Goal: Task Accomplishment & Management: Complete application form

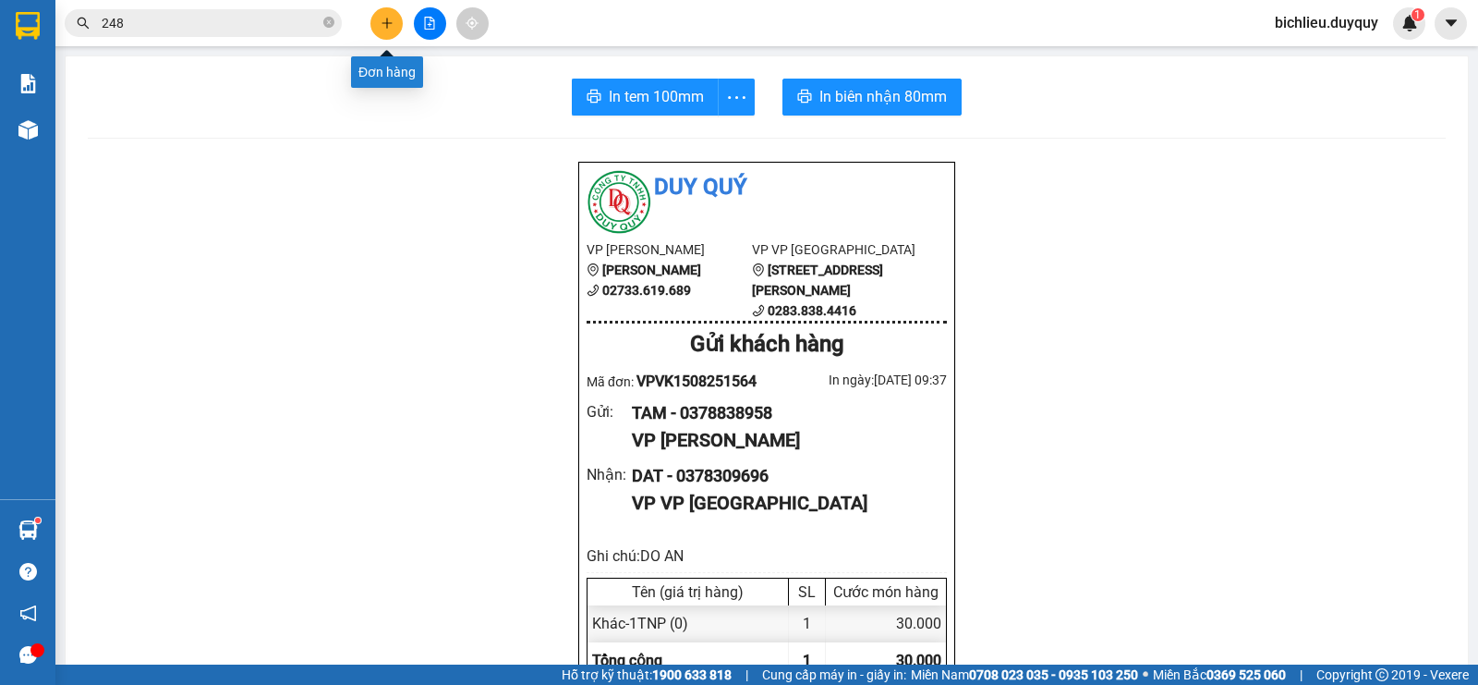
click at [386, 21] on icon "plus" at bounding box center [387, 23] width 13 height 13
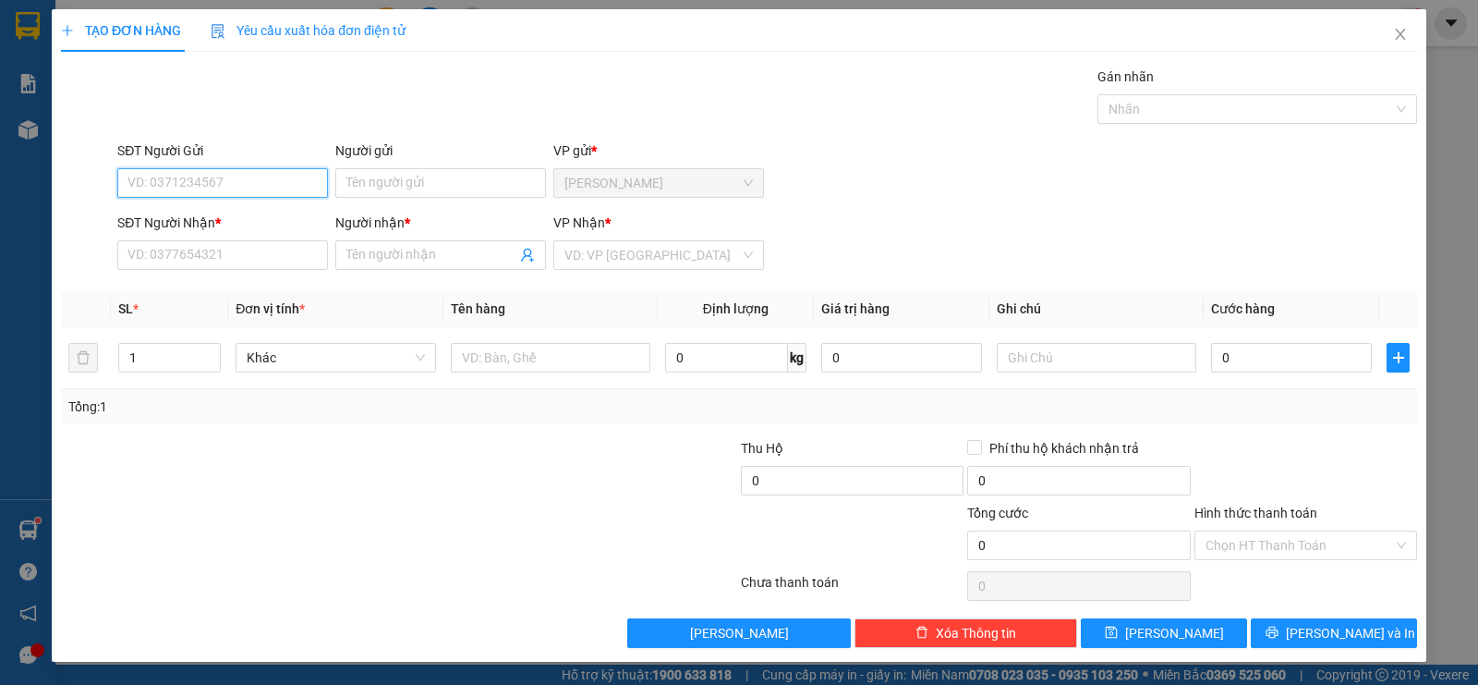
click at [150, 184] on input "SĐT Người Gửi" at bounding box center [222, 183] width 211 height 30
type input "0907863549"
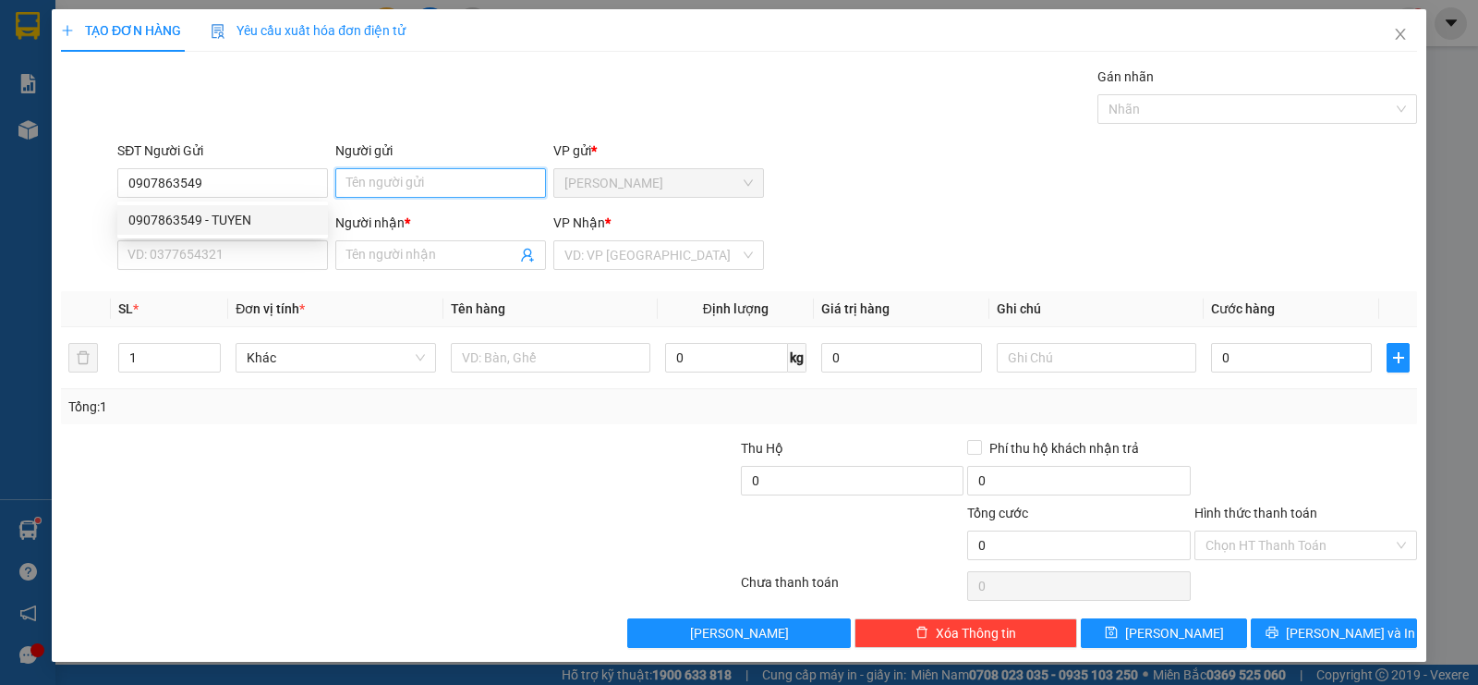
click at [370, 178] on input "Người gửi" at bounding box center [440, 183] width 211 height 30
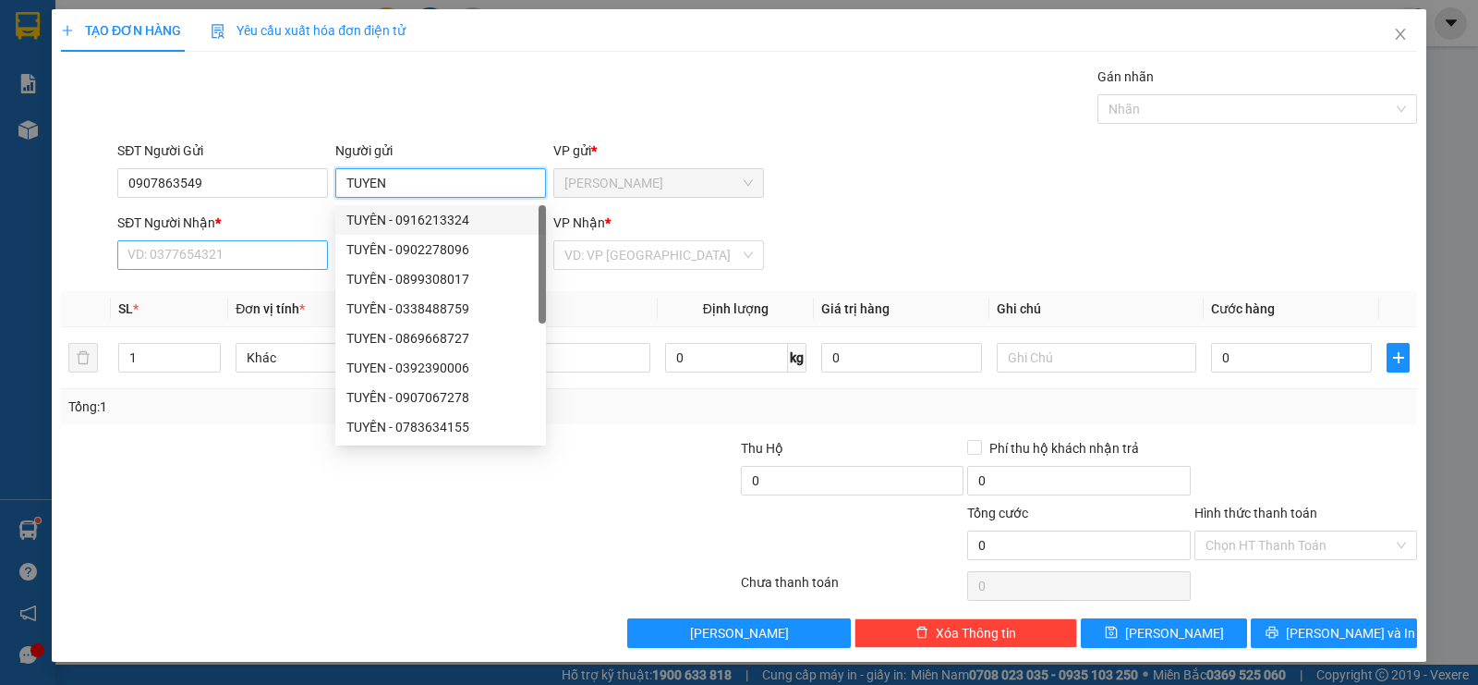
type input "TUYEN"
click at [209, 255] on input "SĐT Người Nhận *" at bounding box center [222, 255] width 211 height 30
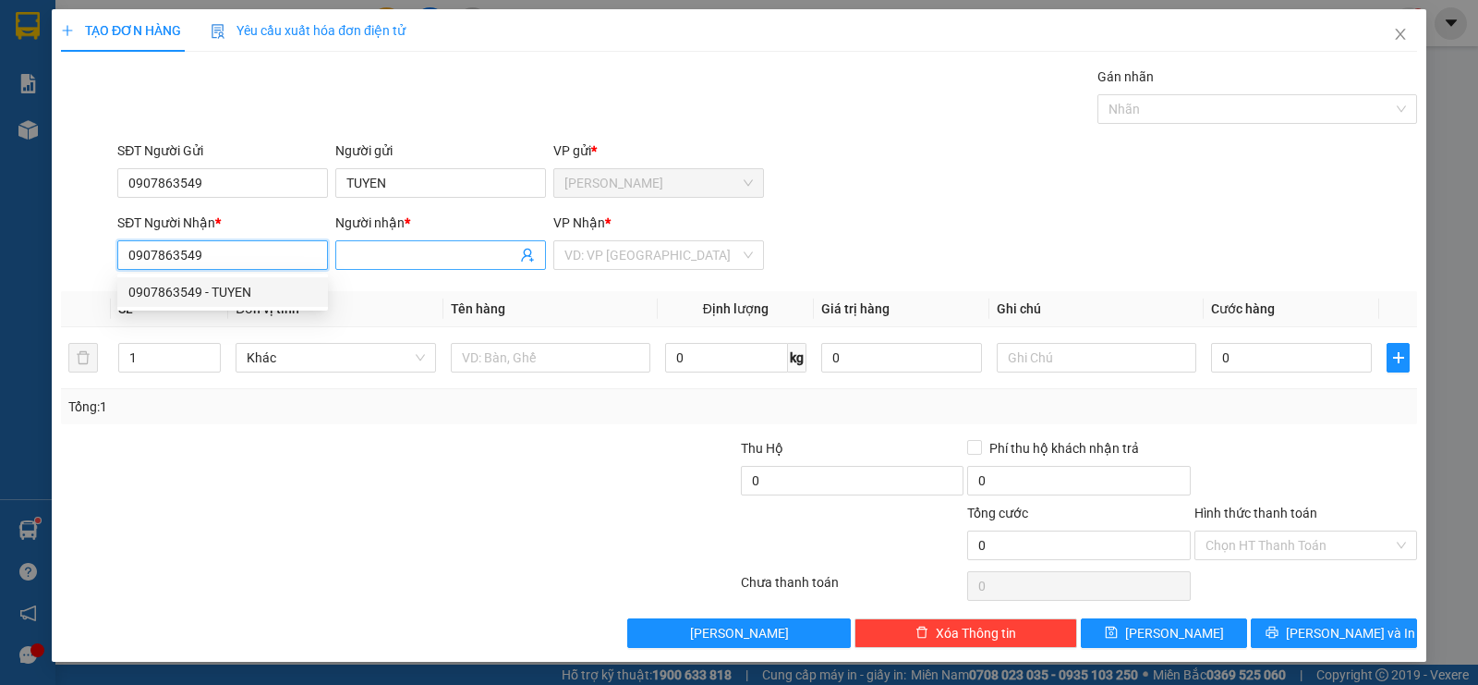
type input "0907863549"
click at [372, 262] on input "Người nhận *" at bounding box center [431, 255] width 170 height 20
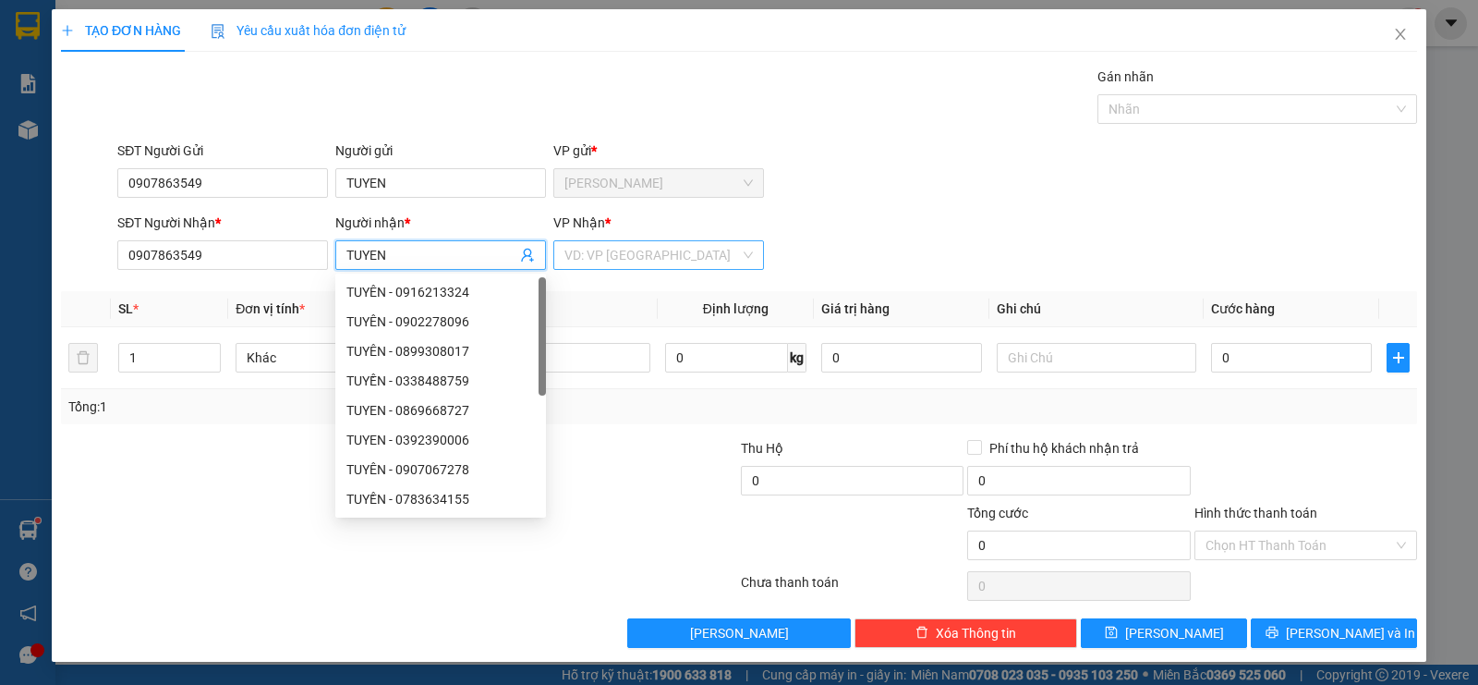
type input "TUYEN"
drag, startPoint x: 609, startPoint y: 252, endPoint x: 614, endPoint y: 262, distance: 11.6
click at [609, 253] on input "search" at bounding box center [652, 255] width 176 height 28
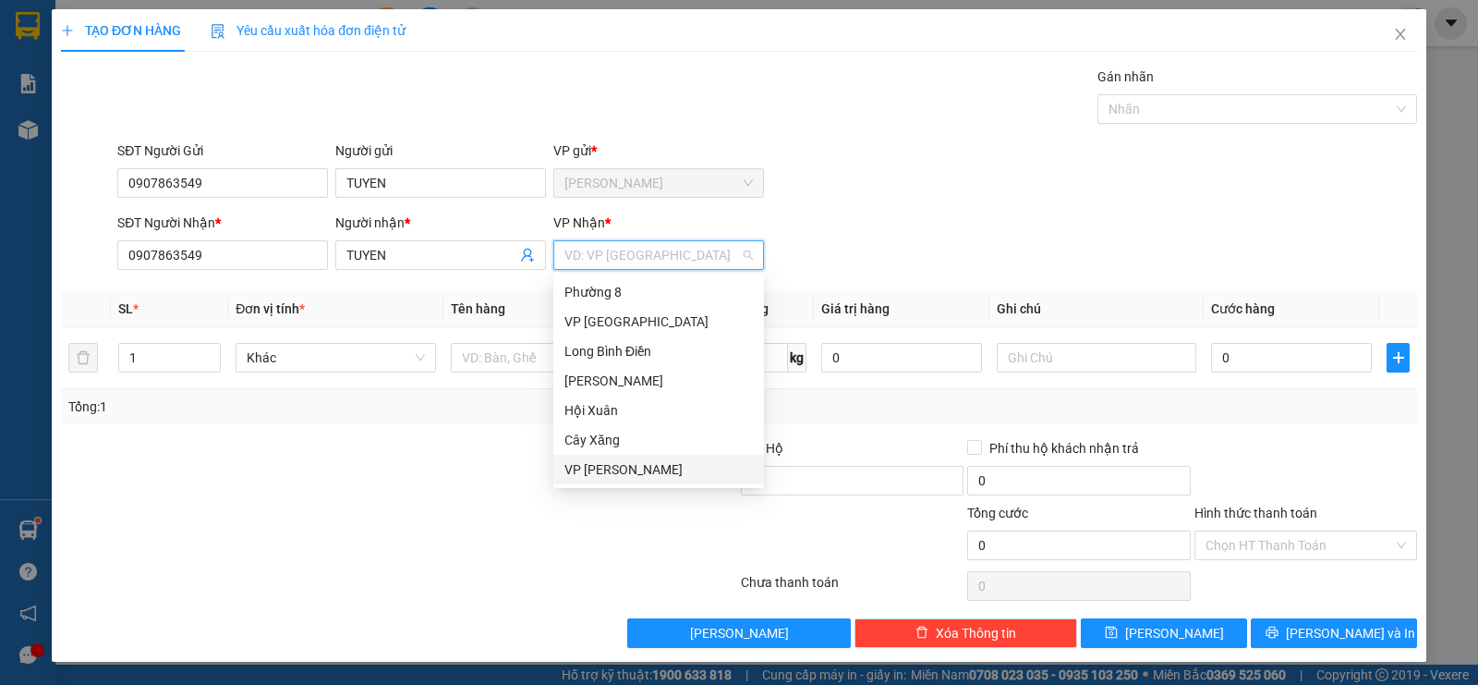
click at [598, 463] on div "VP [PERSON_NAME]" at bounding box center [658, 469] width 188 height 20
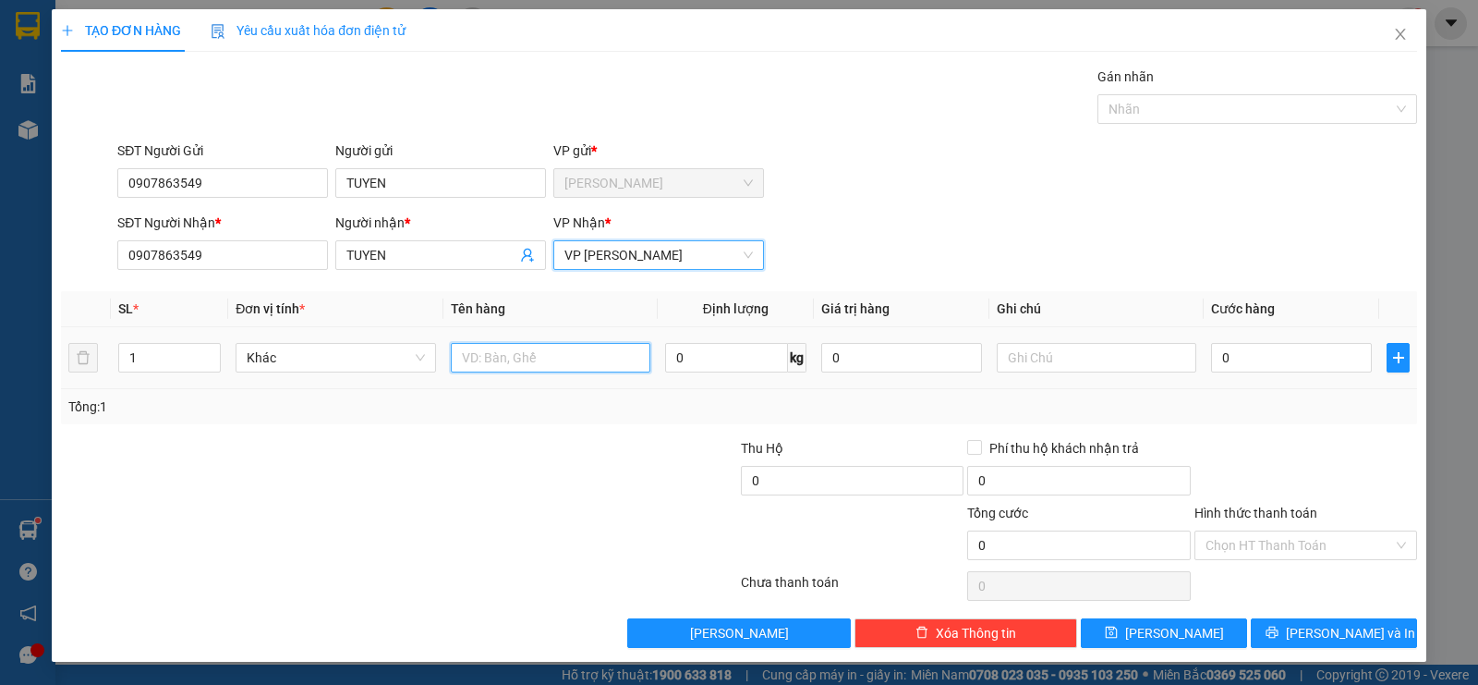
click at [484, 347] on input "text" at bounding box center [551, 358] width 200 height 30
type input "1XOP TRANG KEM"
click at [1282, 364] on input "0" at bounding box center [1291, 358] width 161 height 30
type input "2"
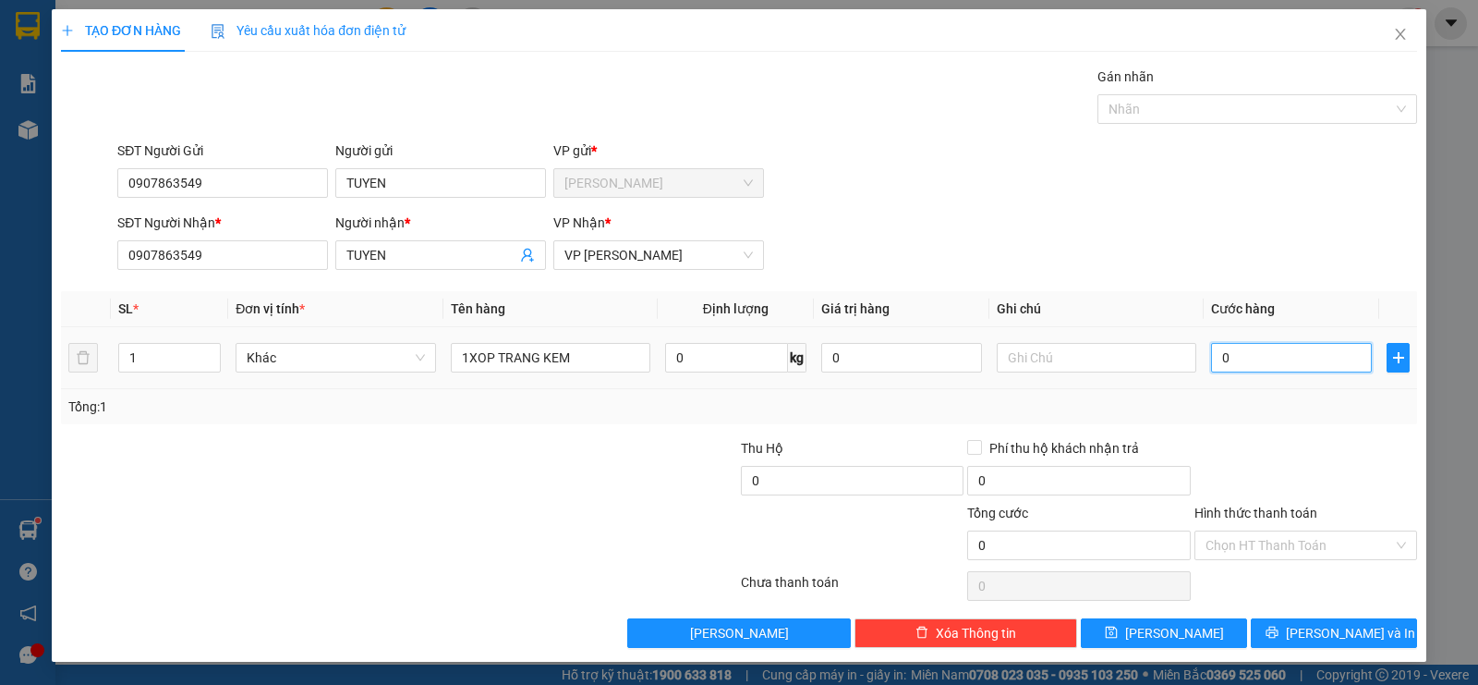
type input "2"
type input "20"
type input "200"
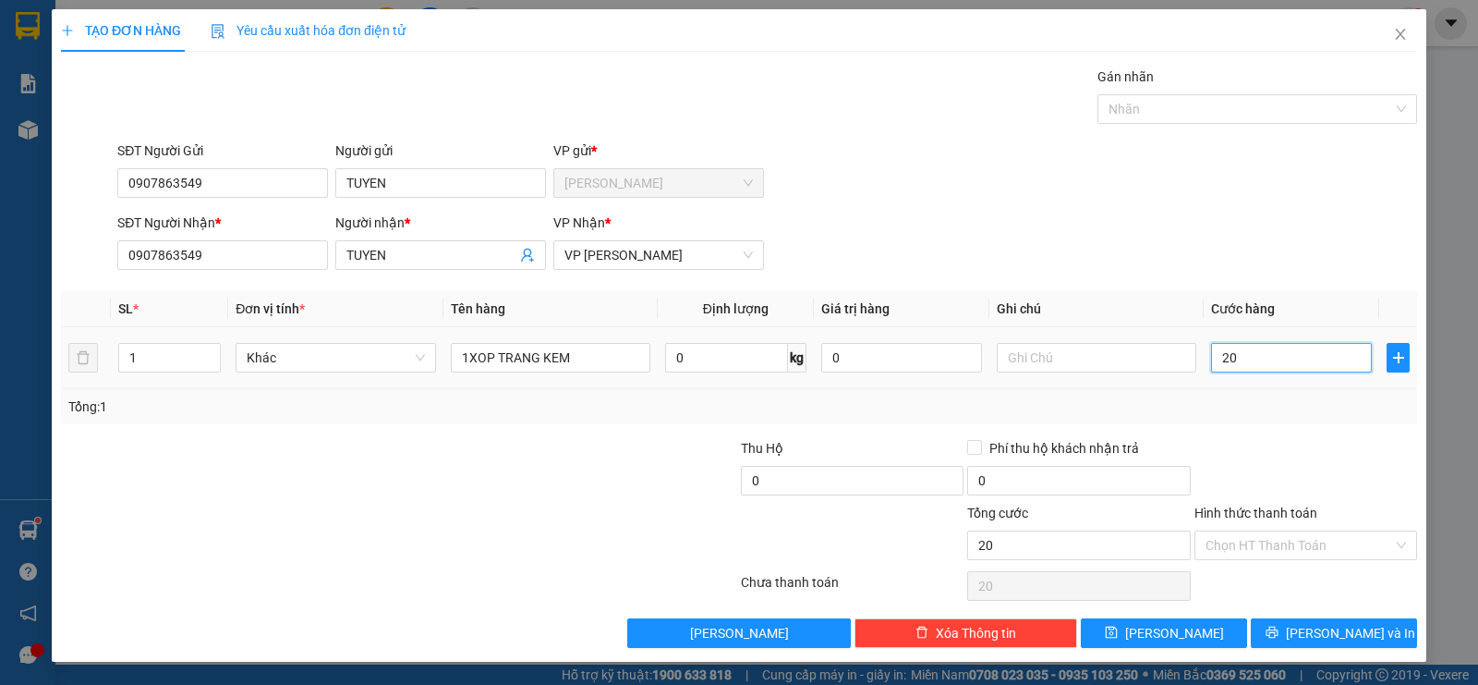
type input "200"
type input "2.000"
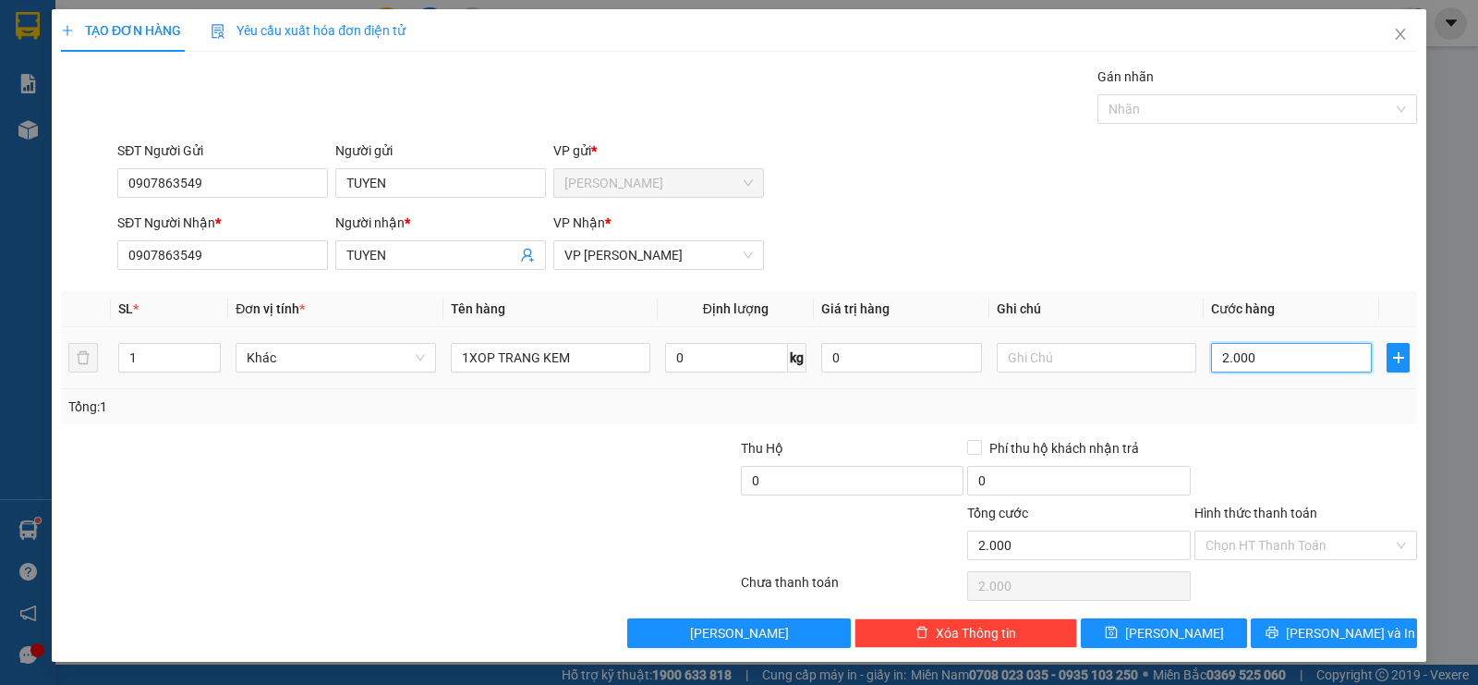
type input "20.000"
click at [1247, 549] on input "Hình thức thanh toán" at bounding box center [1300, 545] width 188 height 28
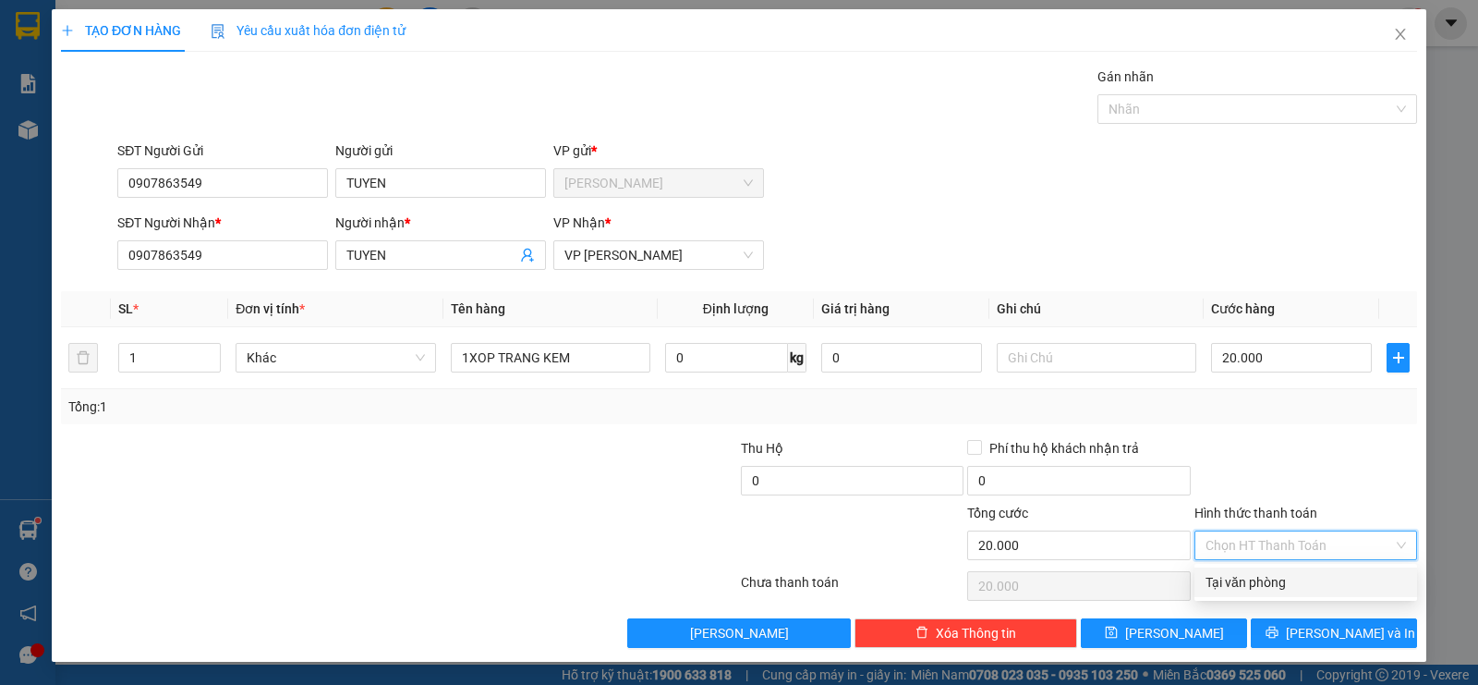
click at [1235, 579] on div "Tại văn phòng" at bounding box center [1306, 582] width 200 height 20
type input "0"
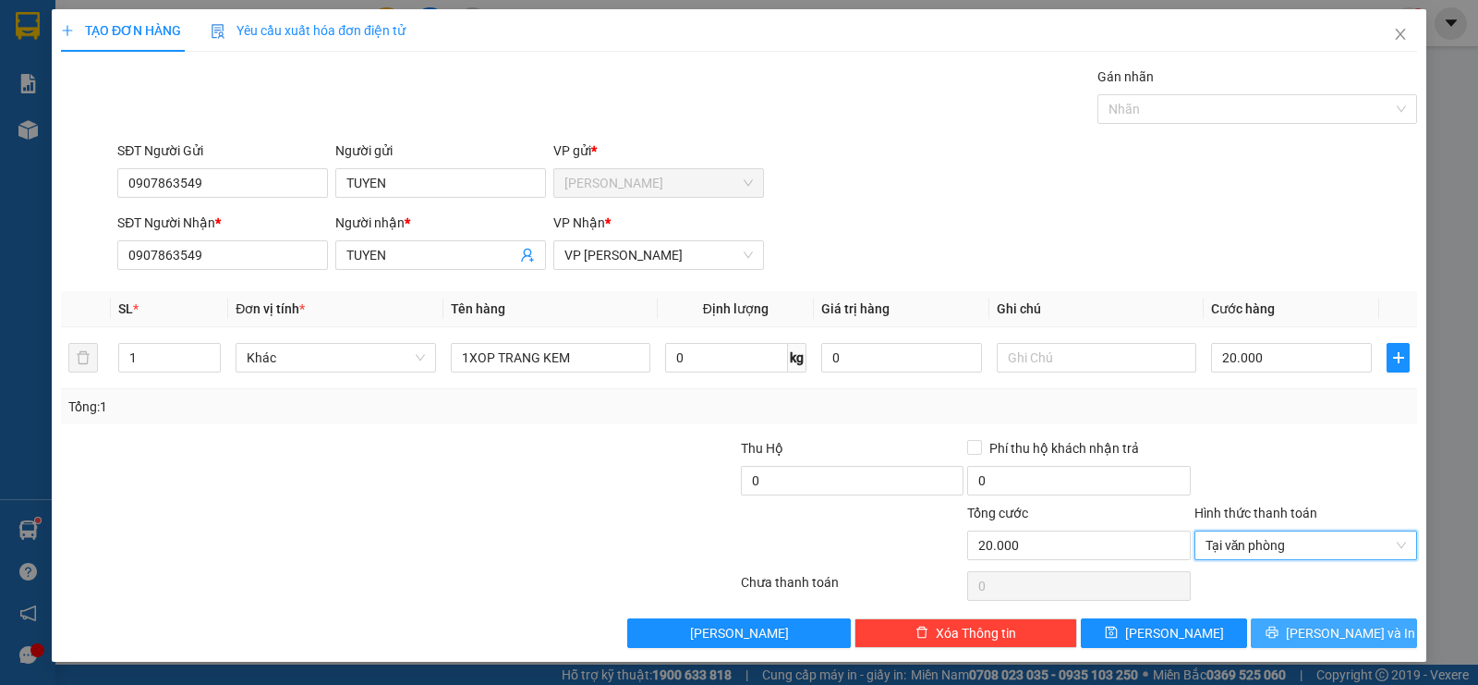
click at [1279, 635] on icon "printer" at bounding box center [1272, 631] width 13 height 13
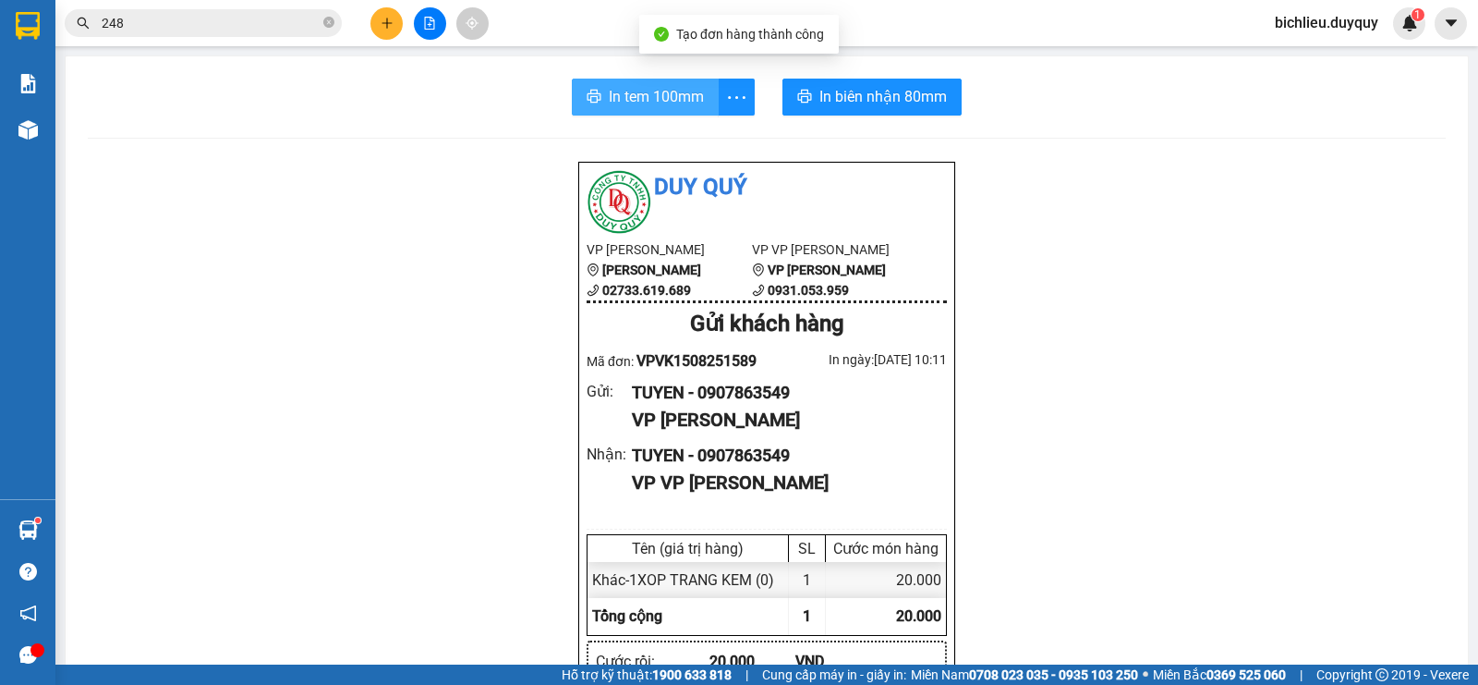
click at [623, 104] on span "In tem 100mm" at bounding box center [656, 96] width 95 height 23
